Goal: Navigation & Orientation: Find specific page/section

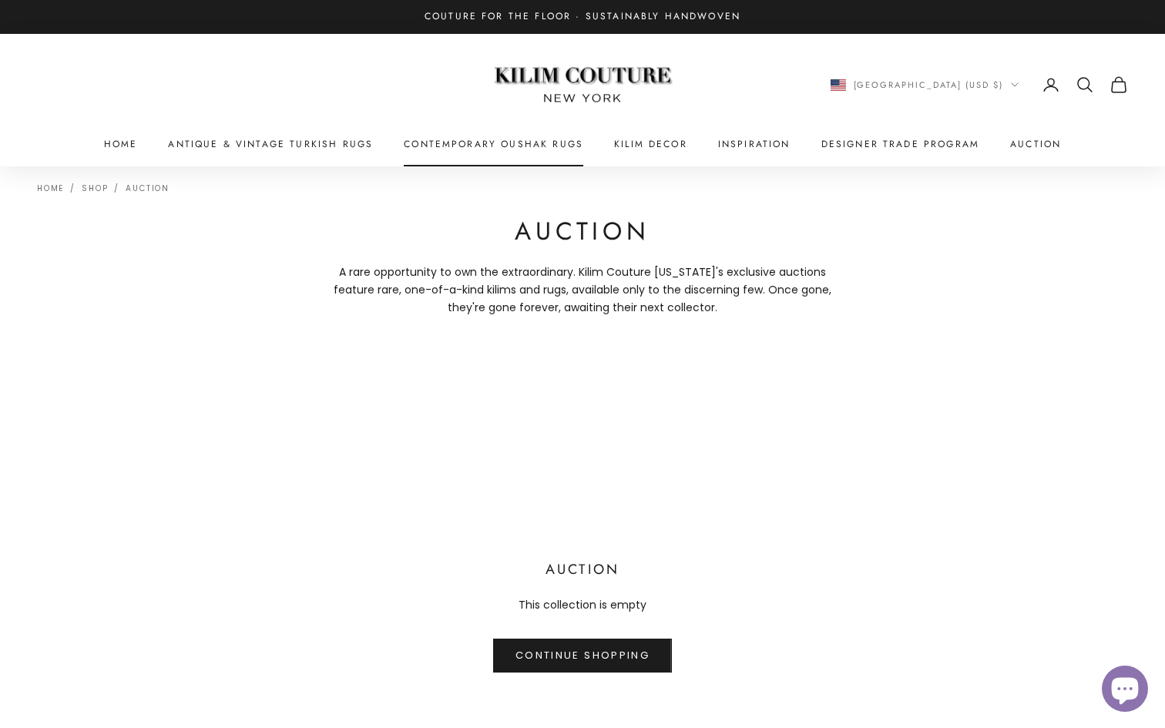
click at [529, 146] on link "Contemporary Oushak Rugs" at bounding box center [494, 143] width 180 height 15
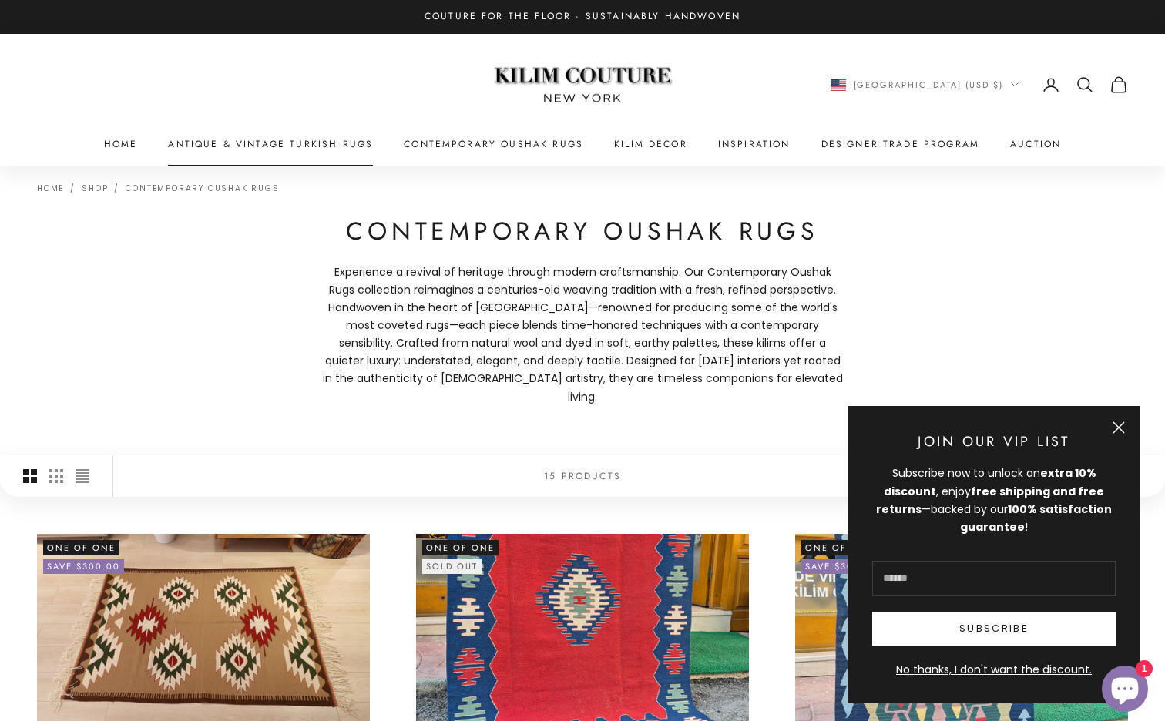
click at [264, 141] on link "Antique & Vintage Turkish Rugs" at bounding box center [270, 143] width 205 height 15
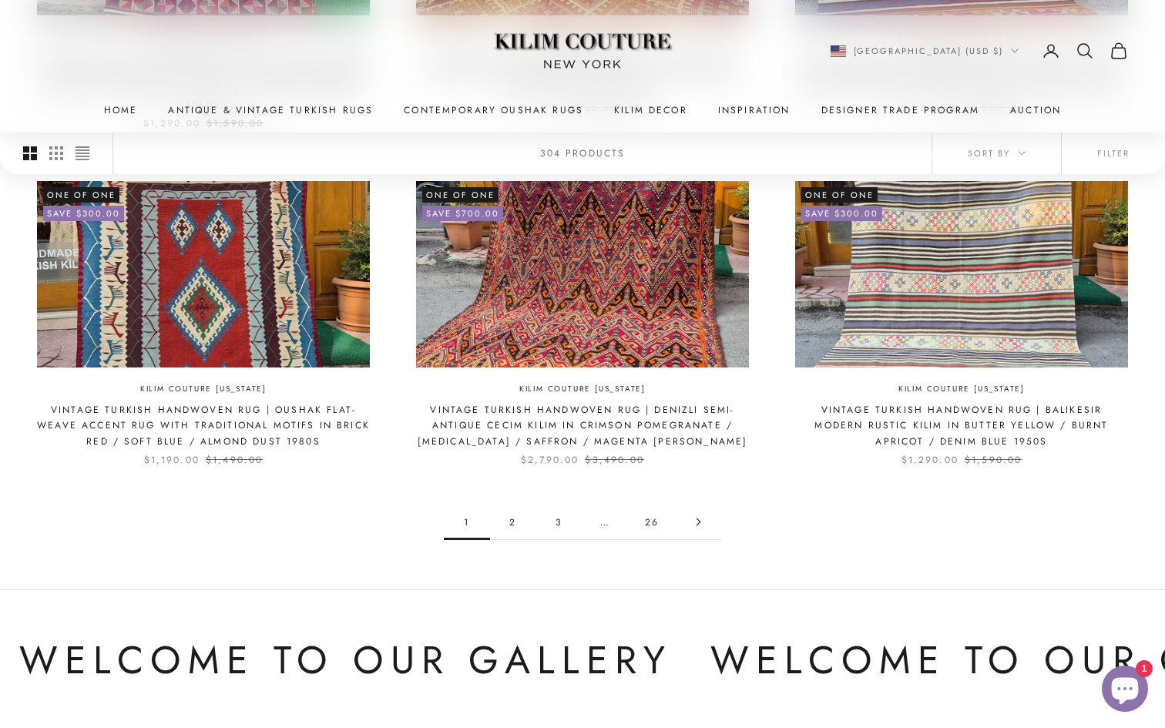
scroll to position [1413, 0]
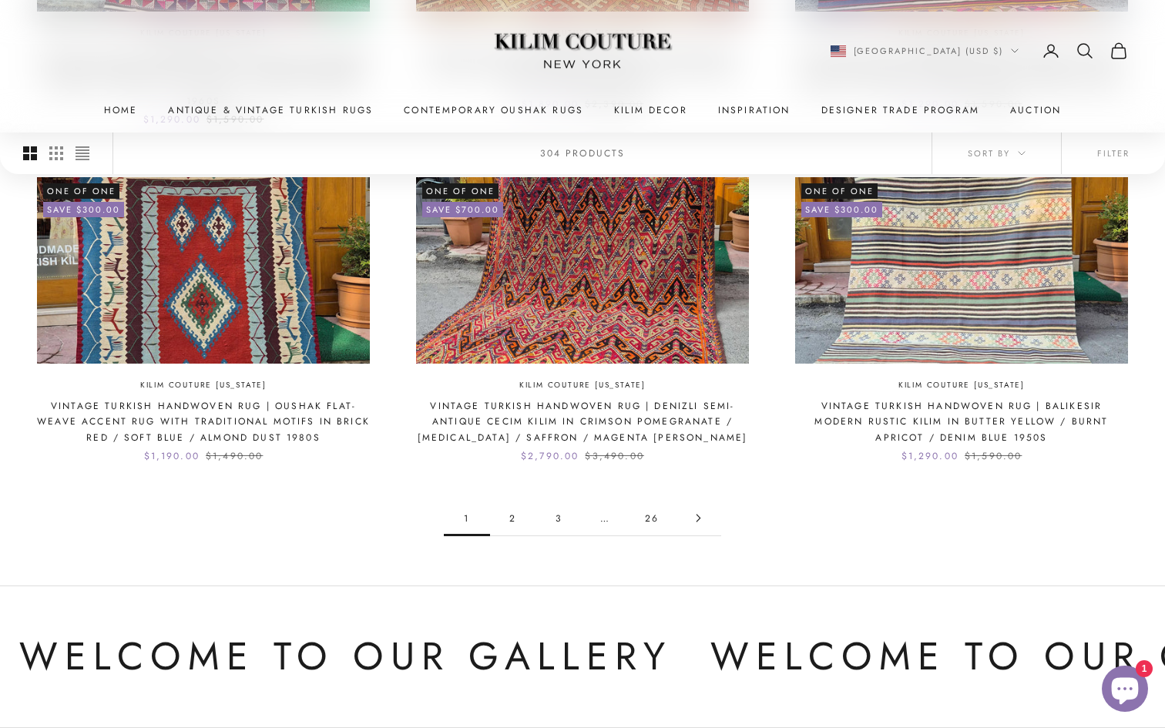
click at [508, 501] on link "2" at bounding box center [513, 518] width 46 height 35
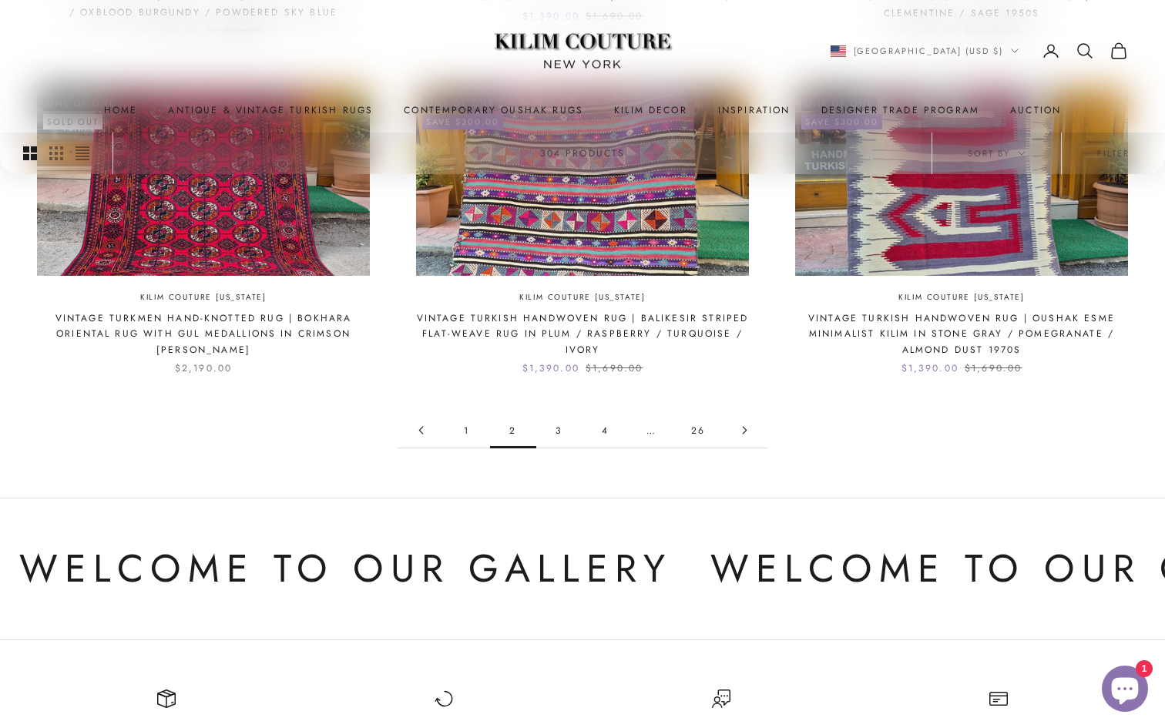
scroll to position [1527, 0]
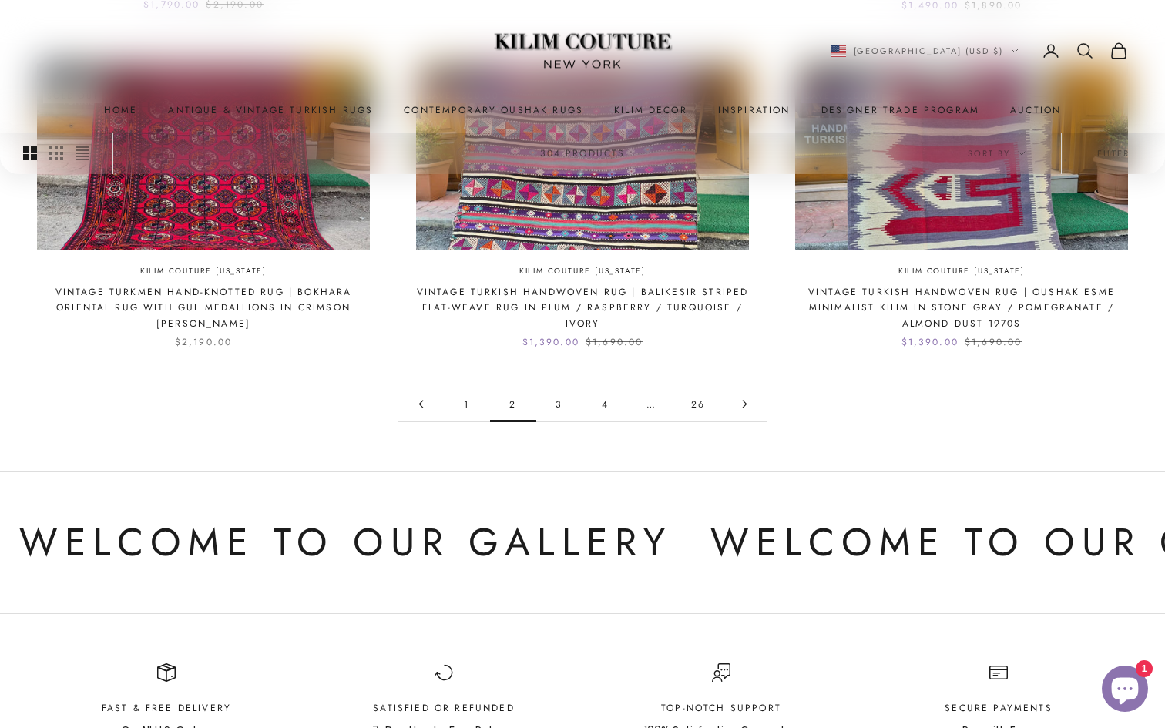
click at [558, 387] on link "3" at bounding box center [559, 404] width 46 height 35
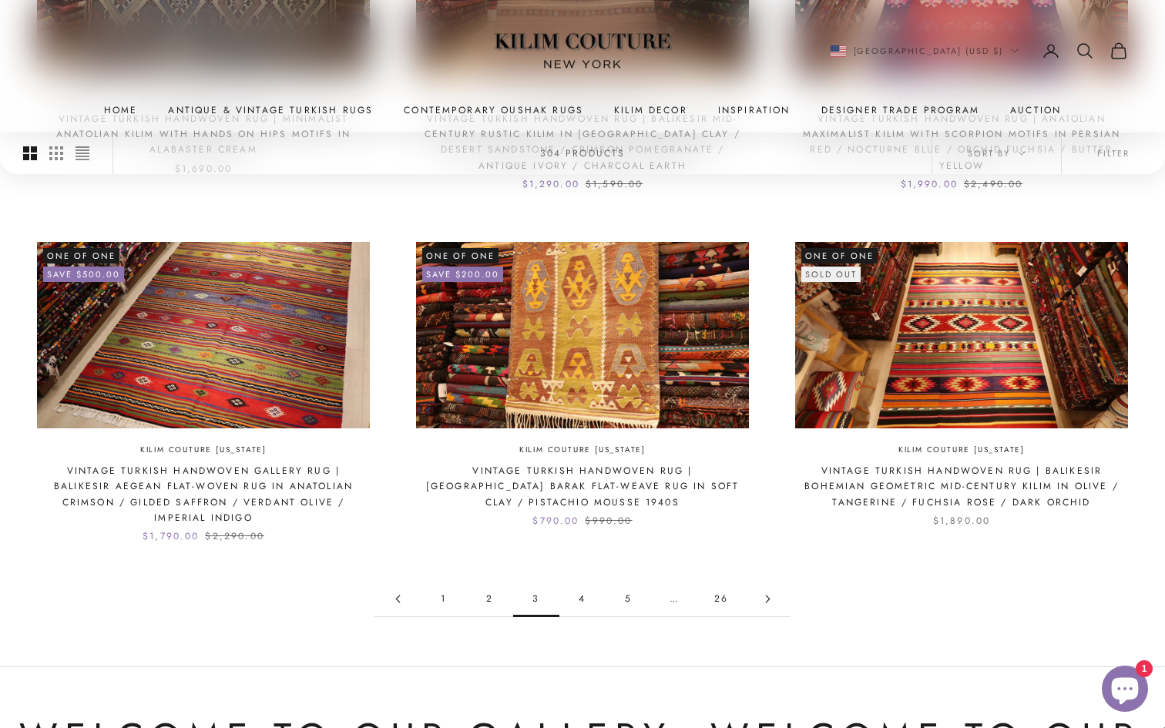
scroll to position [1332, 0]
